Goal: Navigation & Orientation: Find specific page/section

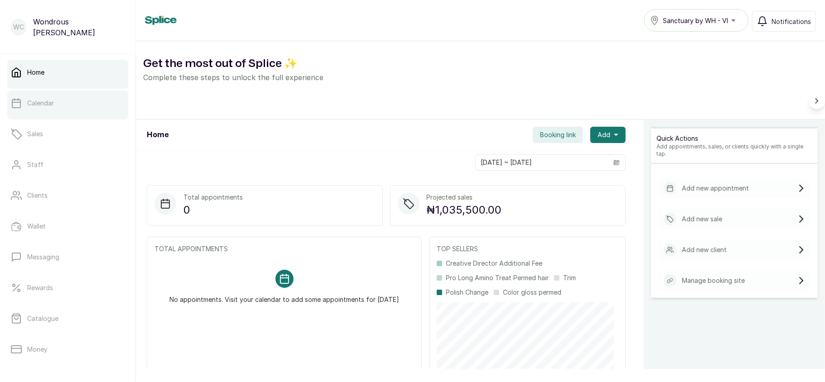
click at [34, 103] on p "Calendar" at bounding box center [40, 103] width 27 height 9
